Goal: Information Seeking & Learning: Learn about a topic

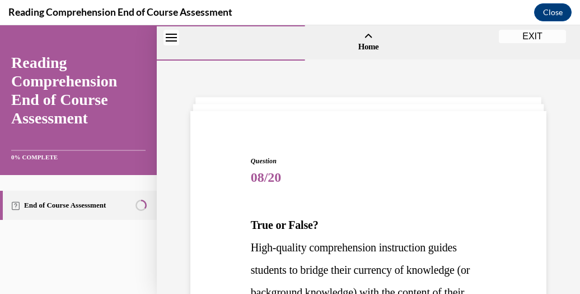
scroll to position [143, 0]
